Goal: Subscribe to service/newsletter

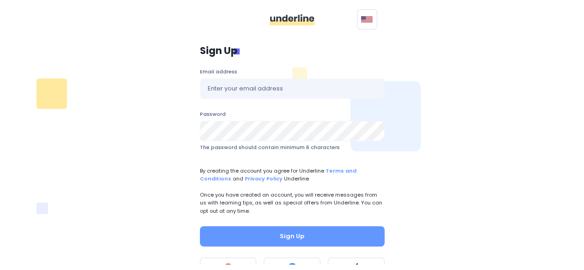
scroll to position [23, 0]
click at [273, 204] on p "Once you have created an account, you will receive messages from us with learni…" at bounding box center [292, 203] width 185 height 24
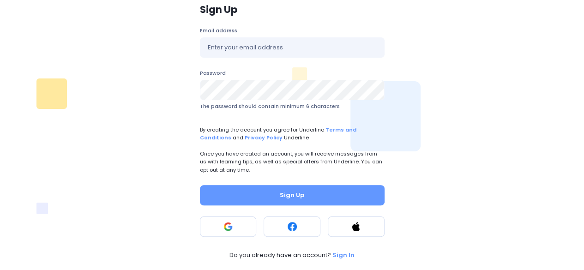
scroll to position [0, 0]
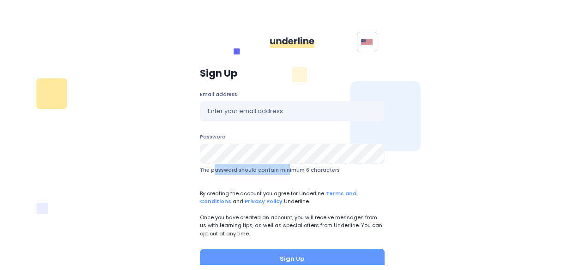
drag, startPoint x: 210, startPoint y: 170, endPoint x: 281, endPoint y: 173, distance: 71.2
click at [281, 173] on span "The password should contain minimum 6 characters" at bounding box center [270, 169] width 140 height 7
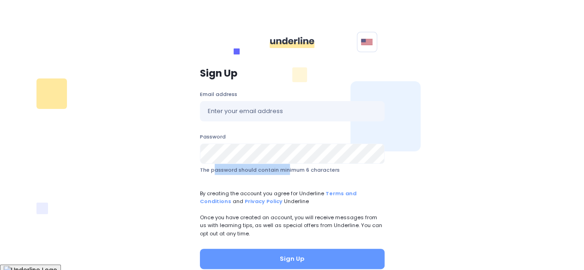
click at [281, 173] on span "The password should contain minimum 6 characters" at bounding box center [270, 169] width 140 height 7
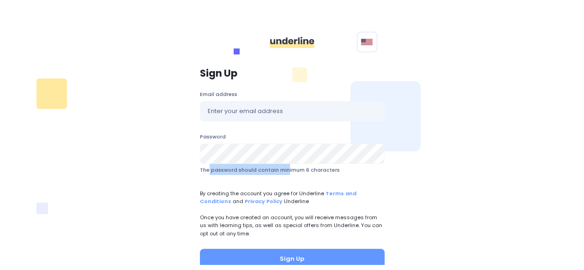
drag, startPoint x: 281, startPoint y: 173, endPoint x: 205, endPoint y: 166, distance: 77.0
click at [205, 166] on span "The password should contain minimum 6 characters" at bounding box center [270, 169] width 140 height 7
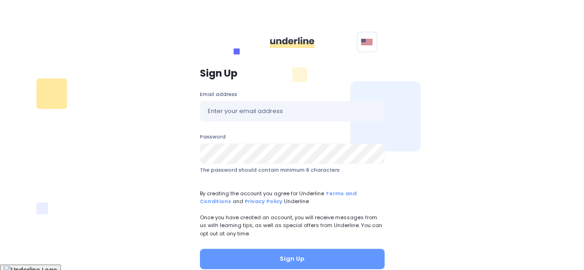
click at [279, 183] on form "Email address Password The password should contain minimum 6 characters By crea…" at bounding box center [292, 179] width 185 height 179
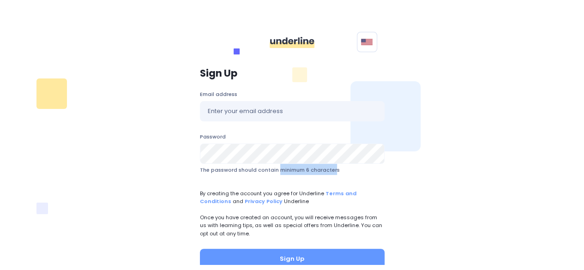
drag, startPoint x: 330, startPoint y: 170, endPoint x: 275, endPoint y: 168, distance: 54.5
click at [275, 168] on span "The password should contain minimum 6 characters" at bounding box center [270, 169] width 140 height 7
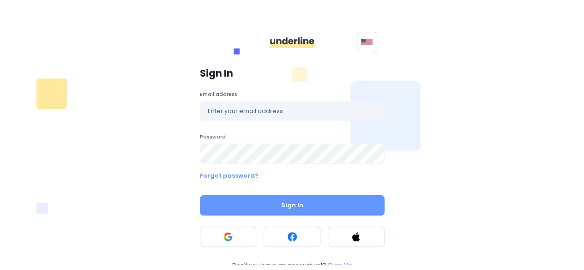
scroll to position [10, 0]
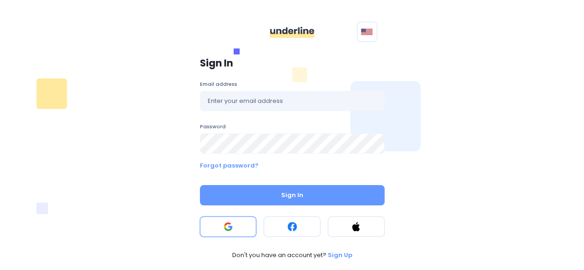
click at [234, 223] on button at bounding box center [228, 227] width 57 height 20
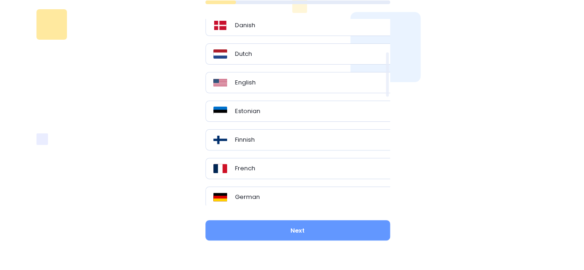
scroll to position [139, 0]
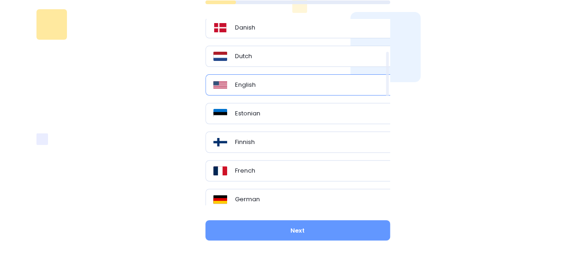
click at [280, 80] on div "English" at bounding box center [301, 84] width 176 height 9
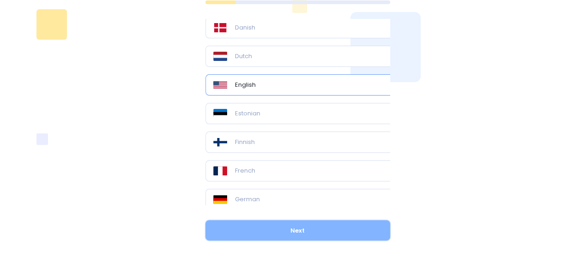
click at [300, 232] on button "Next" at bounding box center [298, 230] width 185 height 20
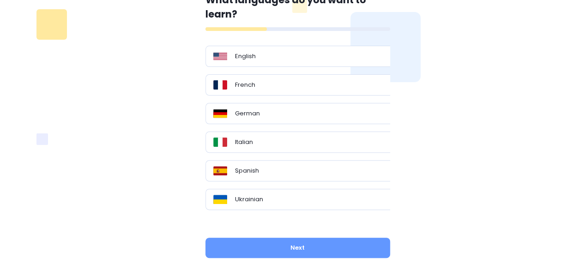
scroll to position [81, 0]
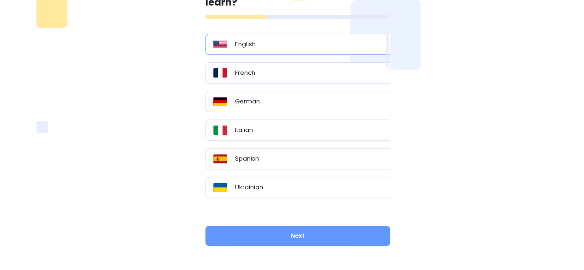
click at [285, 47] on div "English" at bounding box center [301, 44] width 176 height 9
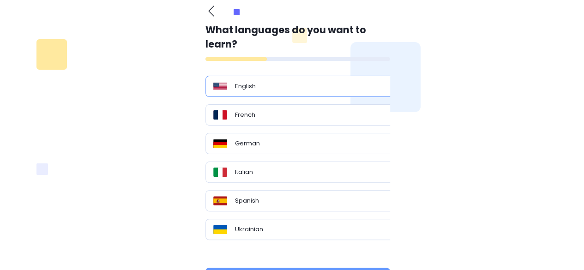
scroll to position [86, 0]
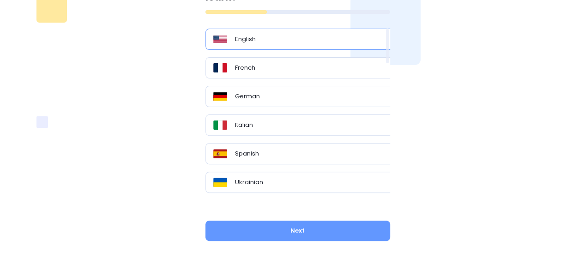
click at [345, 38] on div "English" at bounding box center [301, 39] width 176 height 9
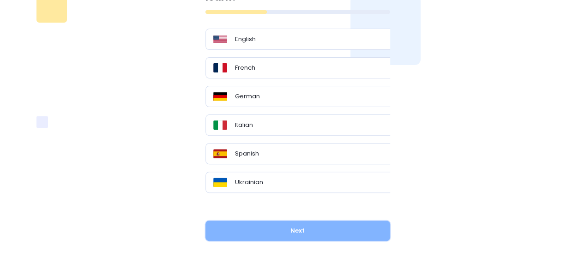
click at [314, 224] on button "Next" at bounding box center [298, 231] width 185 height 20
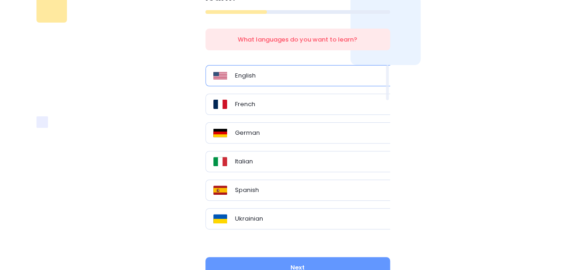
click at [328, 71] on div "English" at bounding box center [301, 75] width 176 height 9
click at [285, 266] on button "Next" at bounding box center [298, 267] width 185 height 20
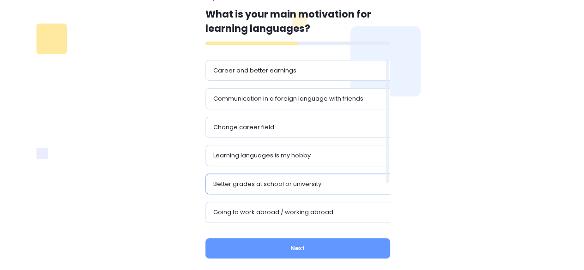
scroll to position [73, 0]
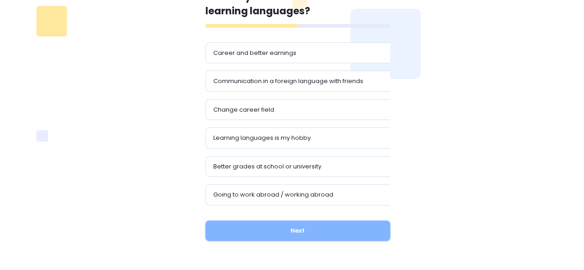
click at [310, 233] on button "Next" at bounding box center [298, 231] width 185 height 20
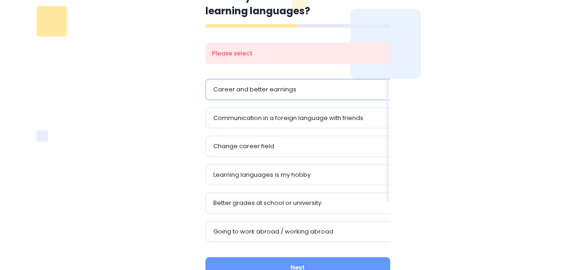
click at [293, 85] on p "Career and better earnings" at bounding box center [254, 89] width 83 height 9
click at [264, 267] on button "Next" at bounding box center [298, 267] width 185 height 20
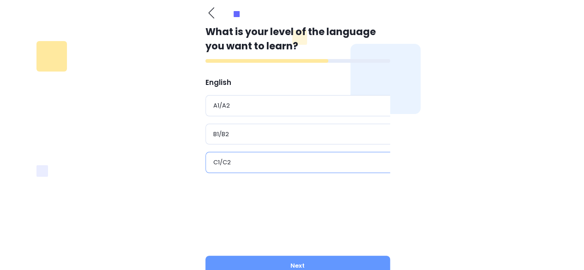
scroll to position [40, 0]
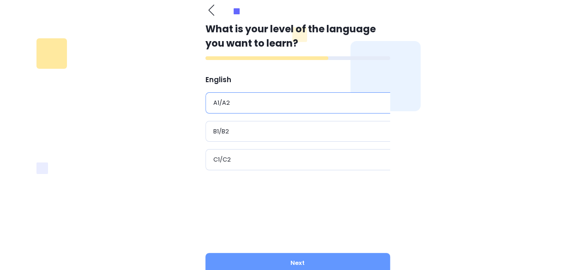
click at [274, 99] on div "A1/A2" at bounding box center [301, 102] width 176 height 9
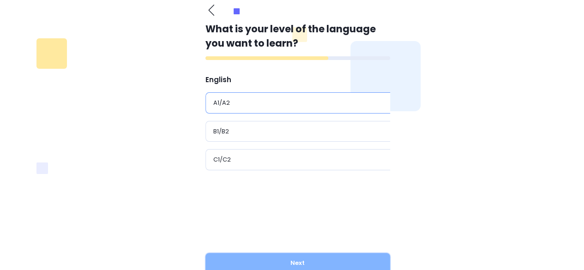
click at [277, 255] on button "Next" at bounding box center [298, 263] width 185 height 20
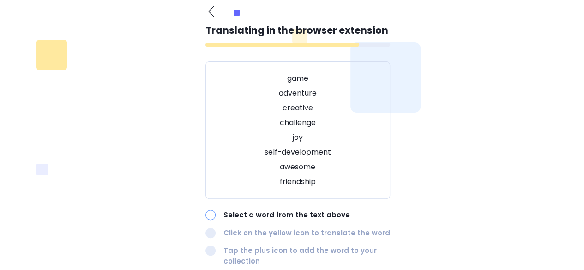
scroll to position [38, 0]
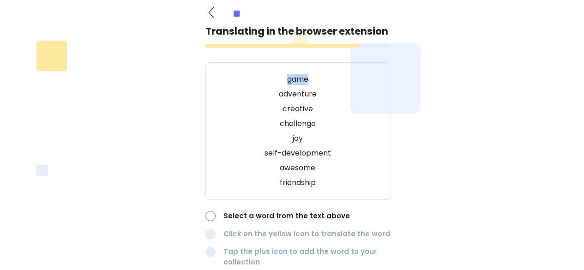
drag, startPoint x: 285, startPoint y: 82, endPoint x: 314, endPoint y: 78, distance: 29.9
click at [314, 78] on p "game" at bounding box center [298, 79] width 162 height 11
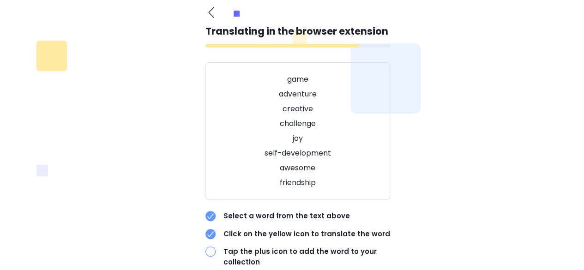
click at [261, 119] on p "challenge" at bounding box center [298, 123] width 162 height 11
drag, startPoint x: 278, startPoint y: 92, endPoint x: 316, endPoint y: 95, distance: 38.0
click at [316, 95] on p "adventure" at bounding box center [298, 94] width 162 height 11
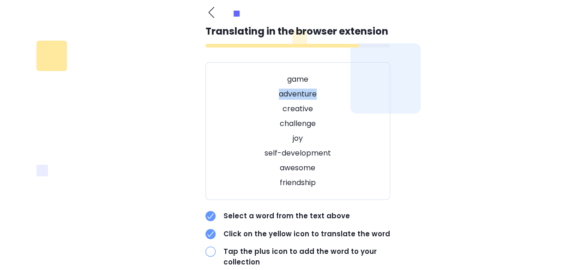
click at [272, 117] on div "game adventure creative challenge joy self-development awesome friendship" at bounding box center [298, 131] width 185 height 138
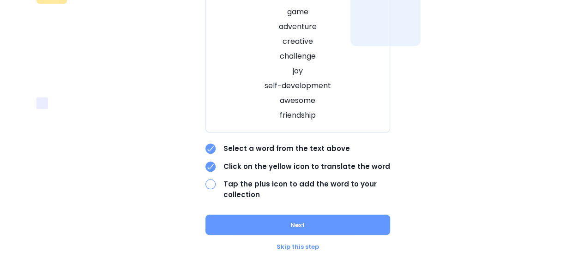
scroll to position [106, 0]
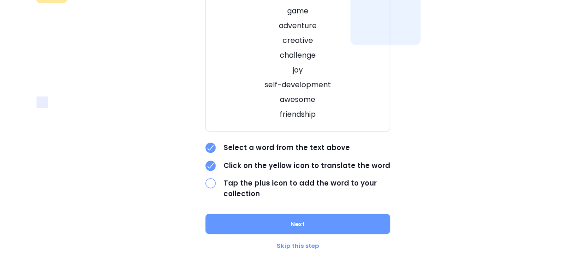
click at [211, 182] on div at bounding box center [211, 183] width 10 height 10
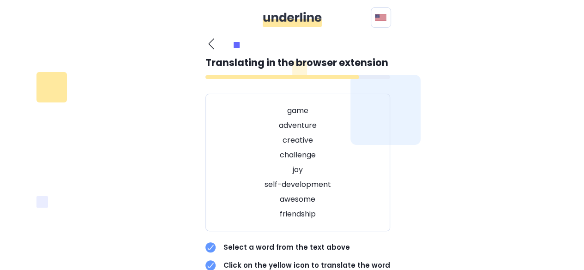
scroll to position [6, 0]
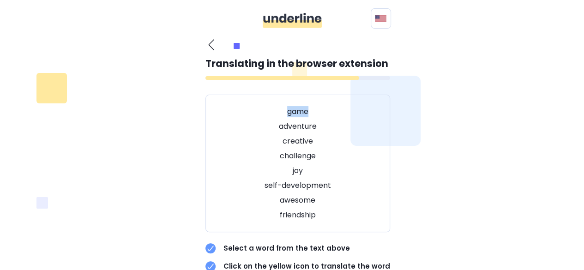
drag, startPoint x: 287, startPoint y: 112, endPoint x: 317, endPoint y: 113, distance: 29.6
click at [317, 113] on p "game" at bounding box center [298, 111] width 162 height 11
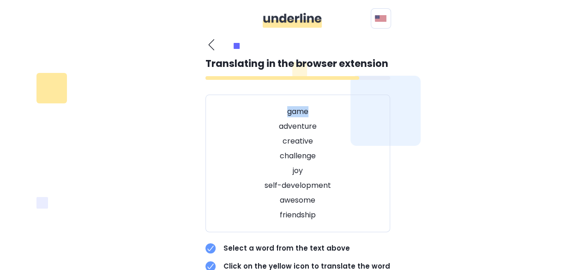
click at [304, 197] on p "awesome" at bounding box center [298, 200] width 162 height 11
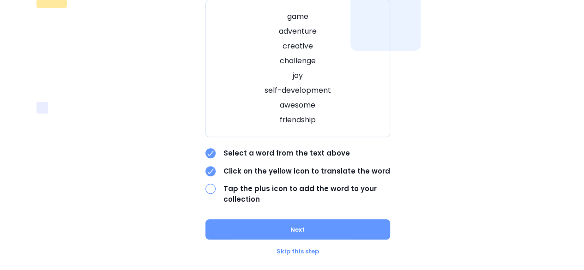
scroll to position [102, 0]
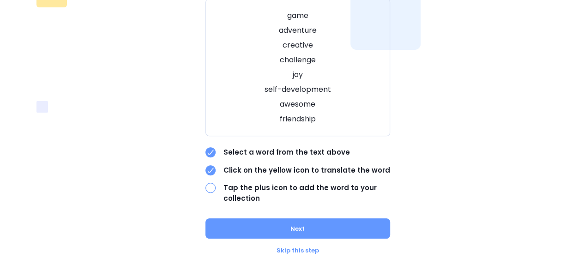
click at [294, 249] on div "Skip this step" at bounding box center [298, 250] width 185 height 9
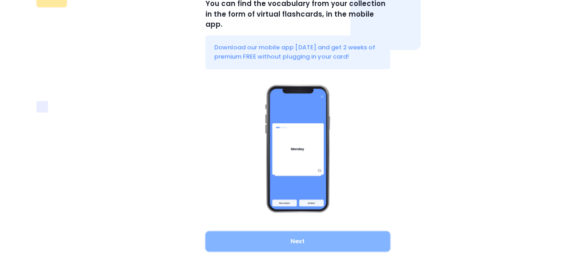
click at [334, 236] on button "Next" at bounding box center [298, 241] width 185 height 20
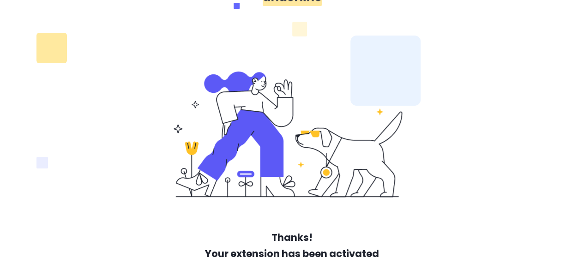
scroll to position [94, 0]
